Goal: Check status: Check status

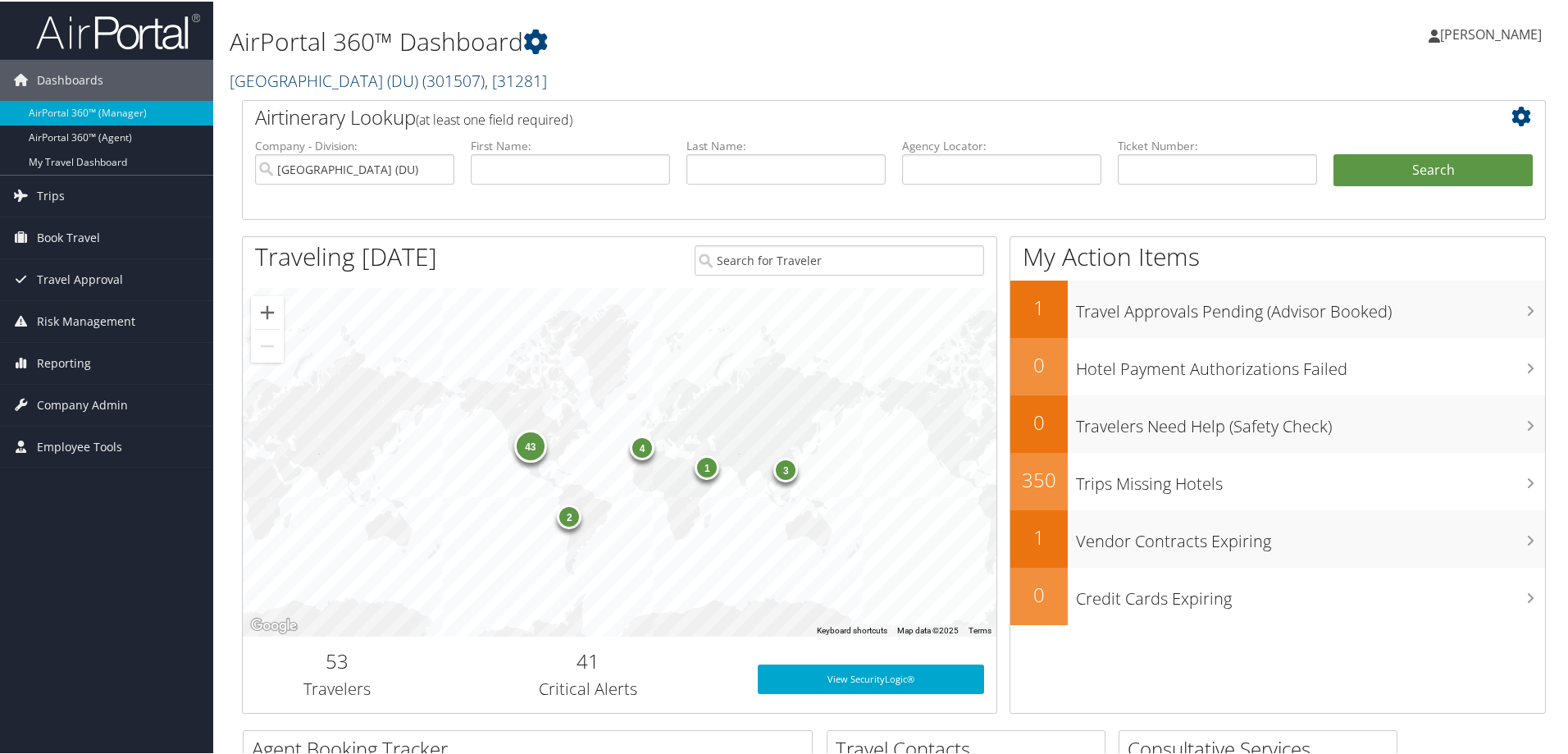
click at [397, 76] on link "[GEOGRAPHIC_DATA] (DU) ( 301507 ) , [ 31281 ]" at bounding box center [388, 79] width 317 height 22
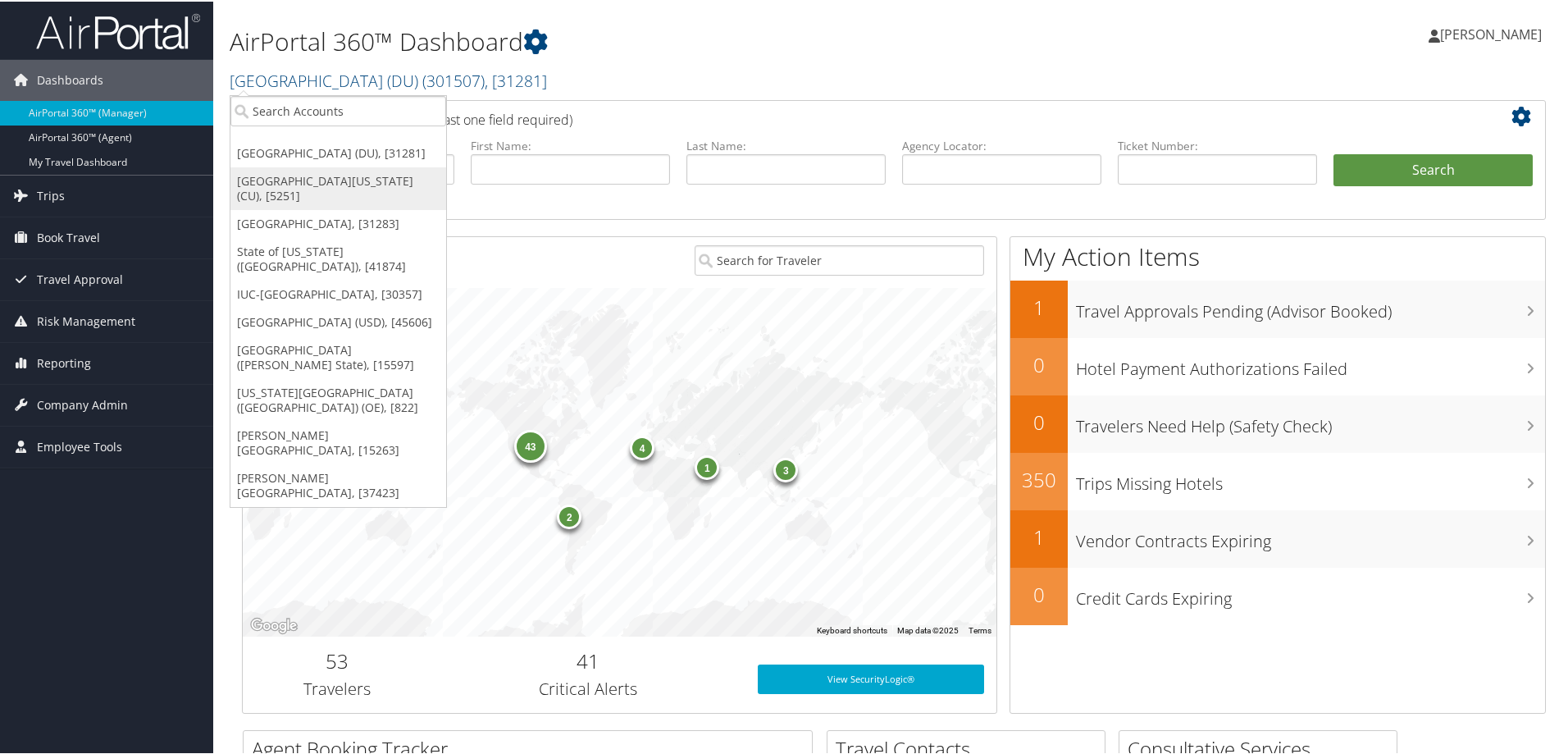
click at [307, 173] on link "[GEOGRAPHIC_DATA][US_STATE] (CU), [5251]" at bounding box center [337, 187] width 216 height 42
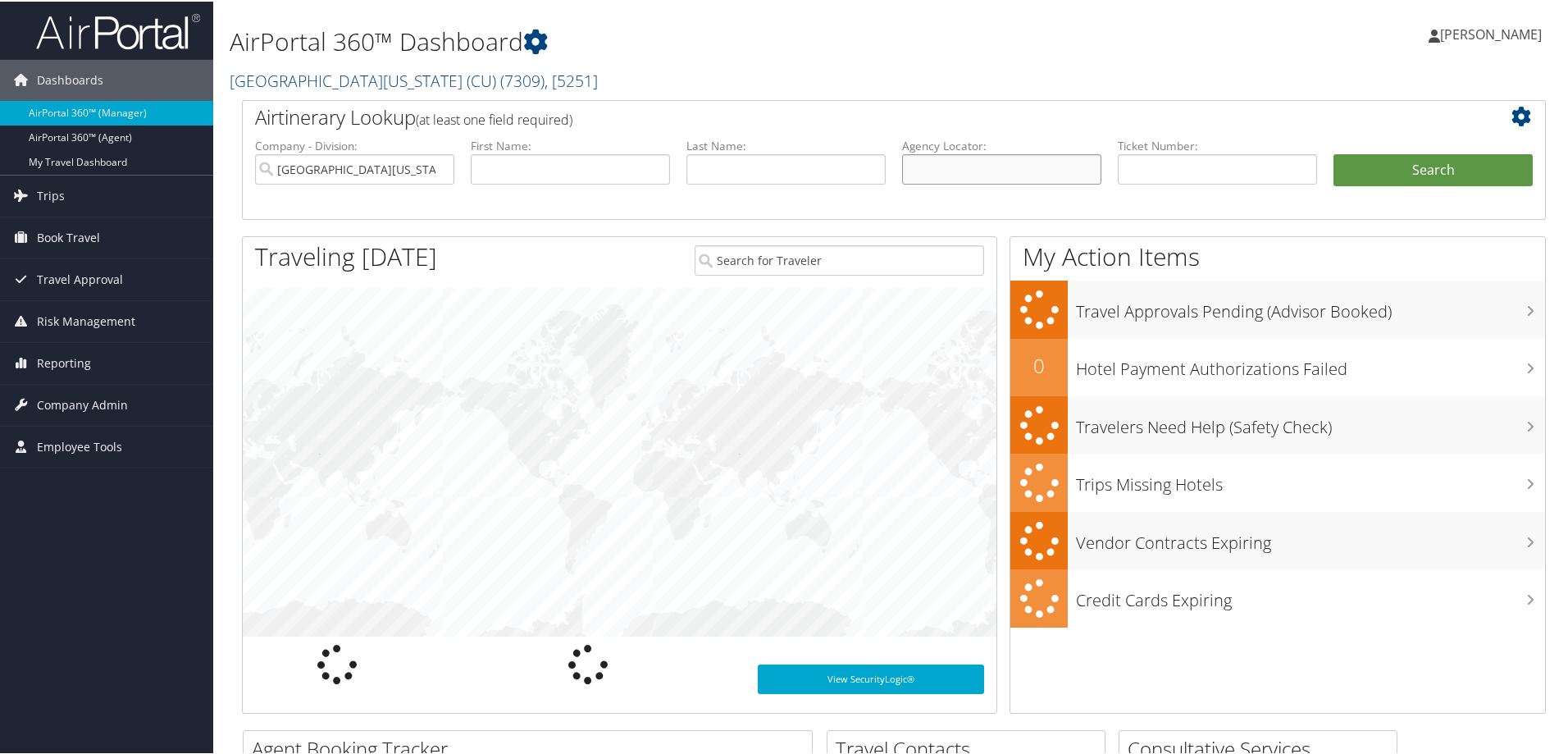
click at [942, 165] on input "text" at bounding box center [1002, 168] width 200 height 30
paste input "DQ6CFY"
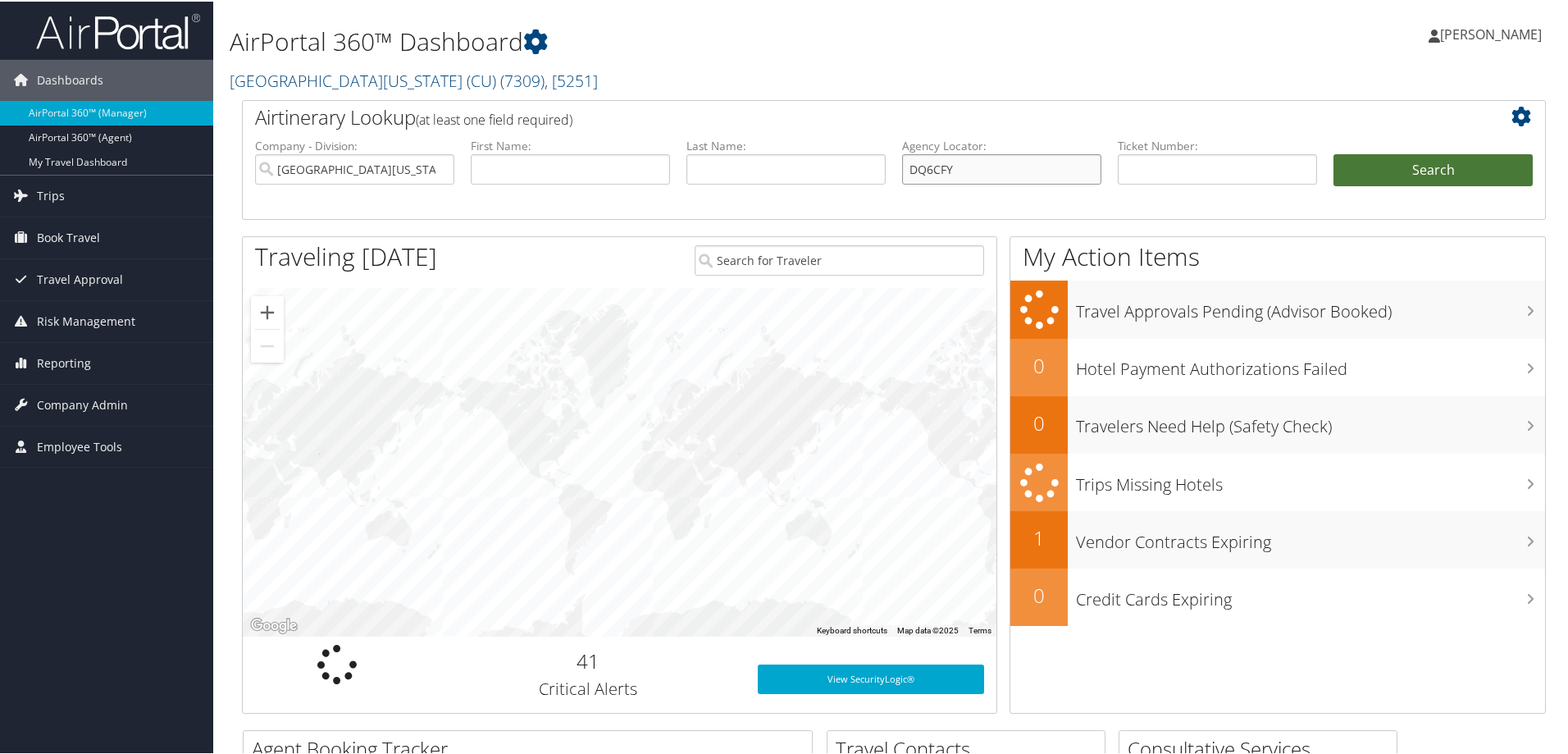
type input "DQ6CFY"
click at [1383, 175] on button "Search" at bounding box center [1434, 168] width 200 height 33
